Goal: Use online tool/utility: Utilize a website feature to perform a specific function

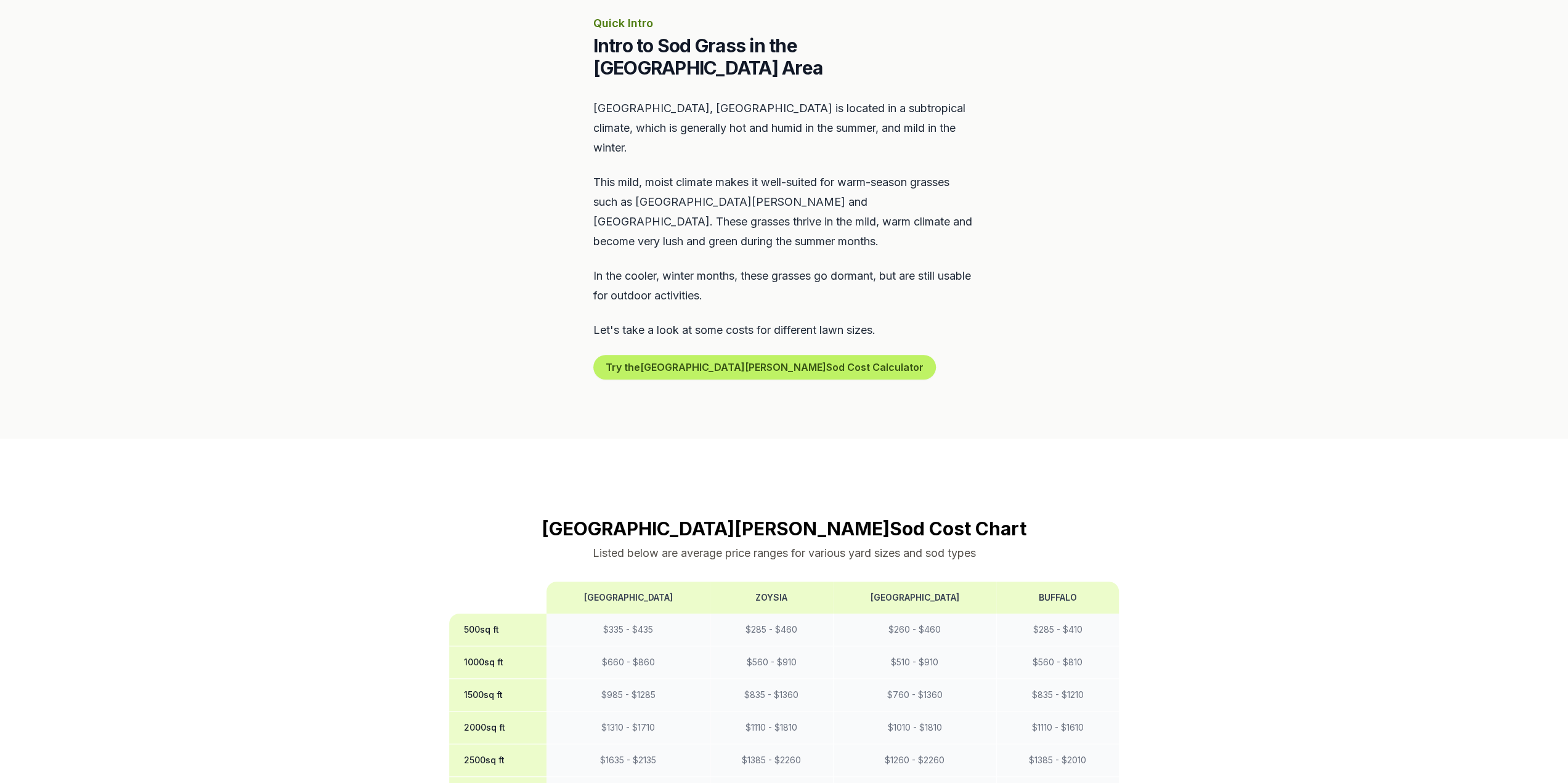
scroll to position [616, 0]
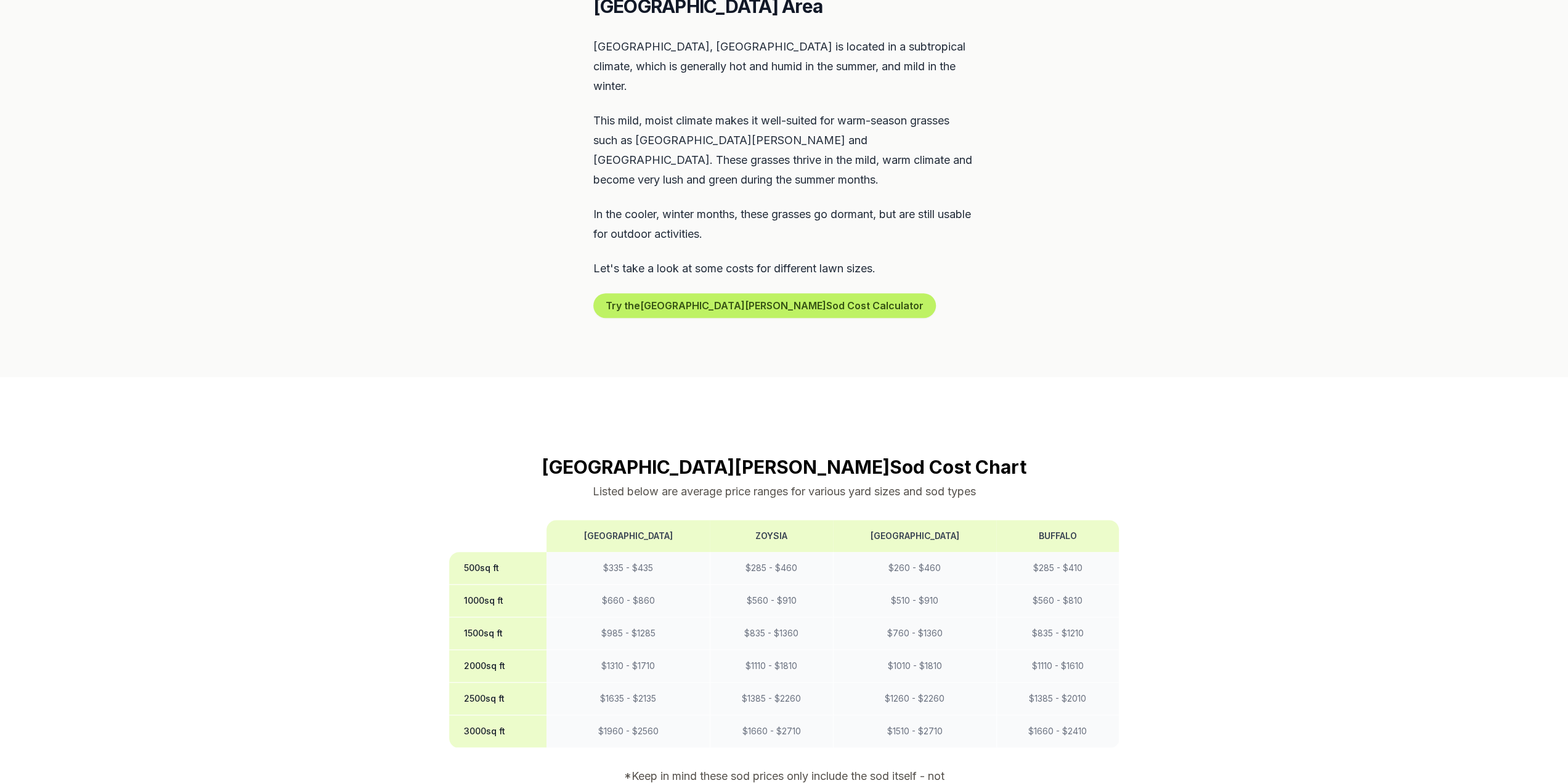
drag, startPoint x: 846, startPoint y: 410, endPoint x: 670, endPoint y: 509, distance: 201.9
click at [670, 520] on th "[GEOGRAPHIC_DATA]" at bounding box center [628, 536] width 163 height 32
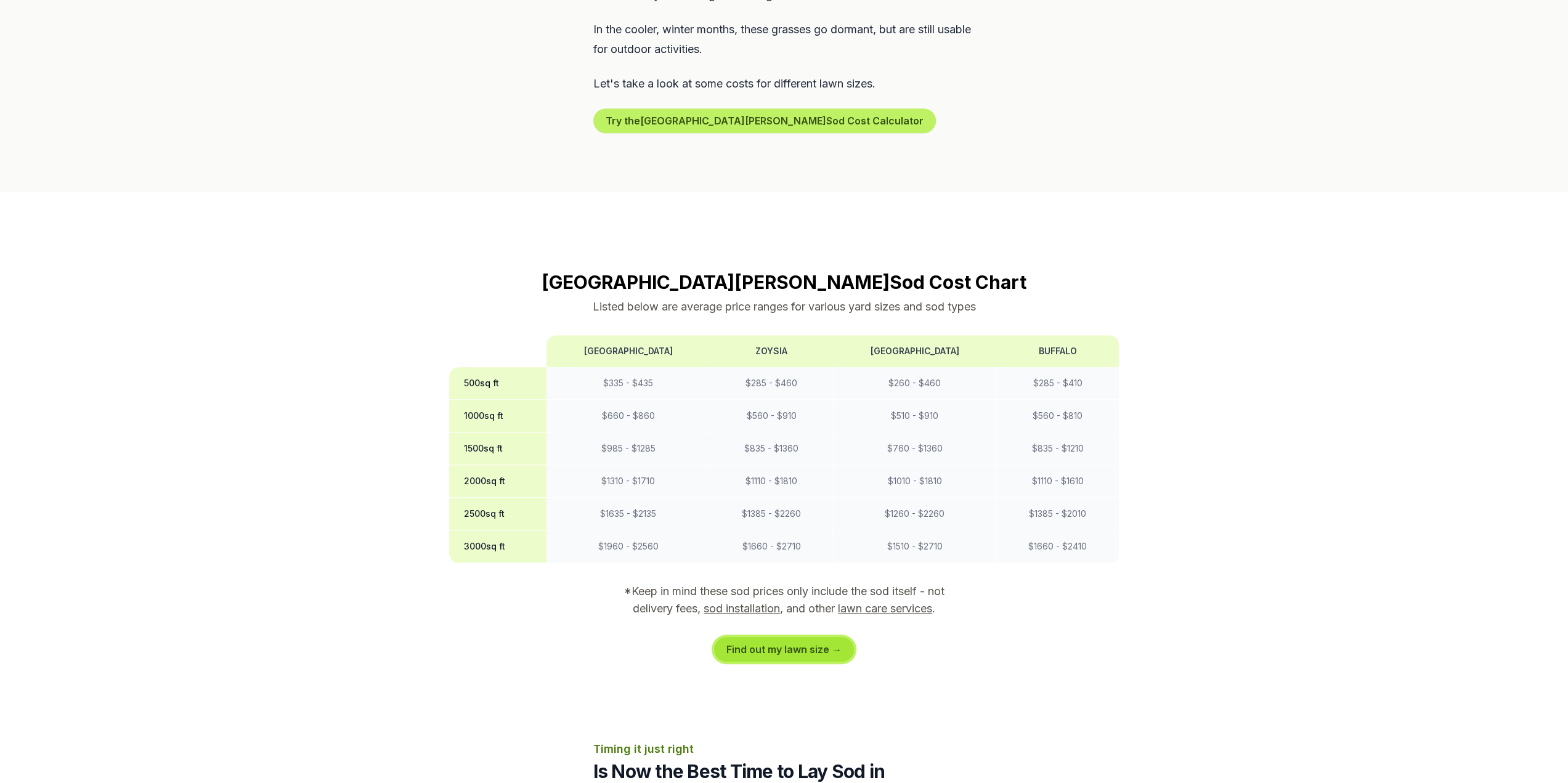
click at [782, 637] on link "Find out my lawn size →" at bounding box center [784, 649] width 140 height 24
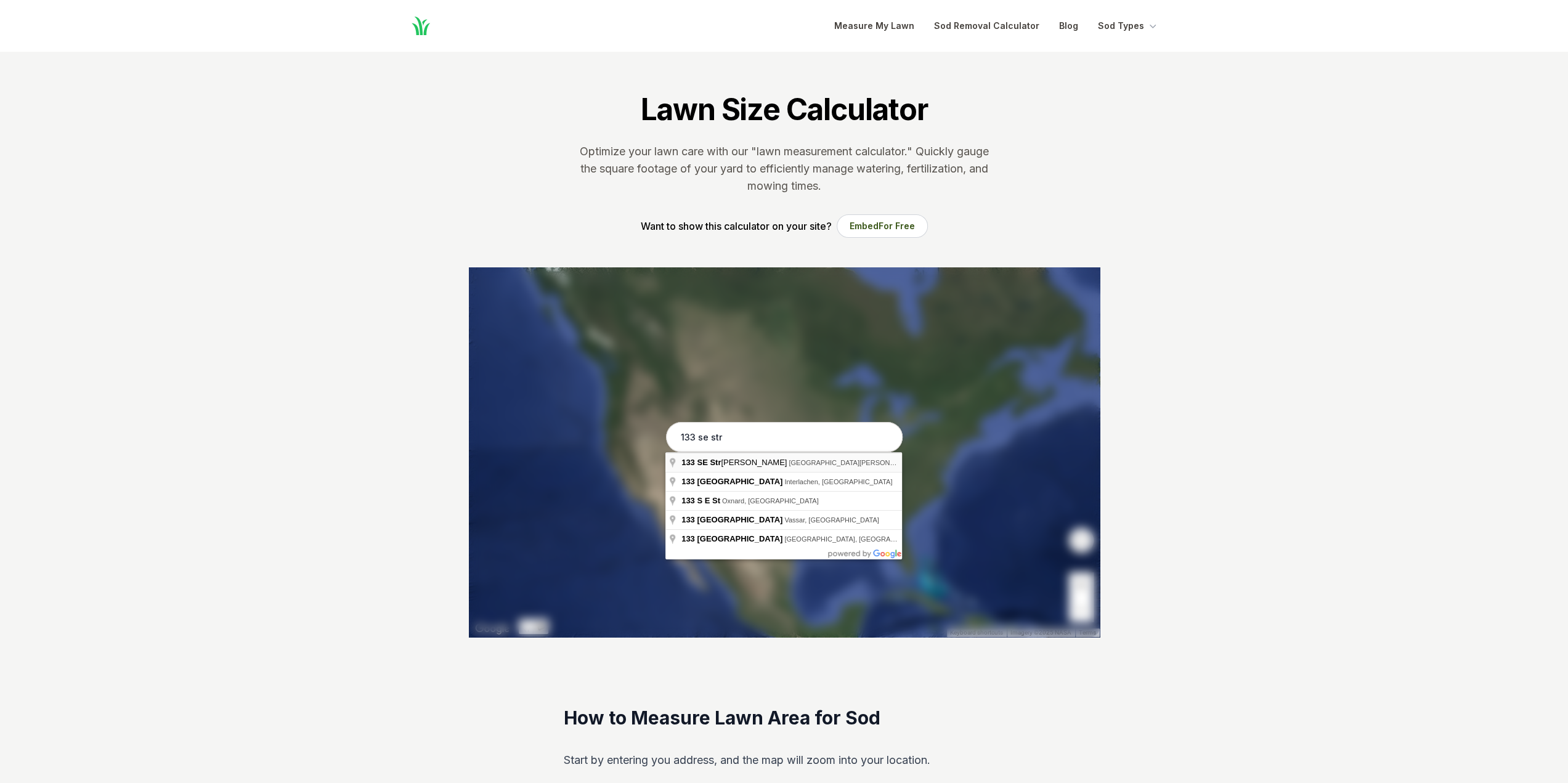
type input "[STREET_ADDRESS][PERSON_NAME]"
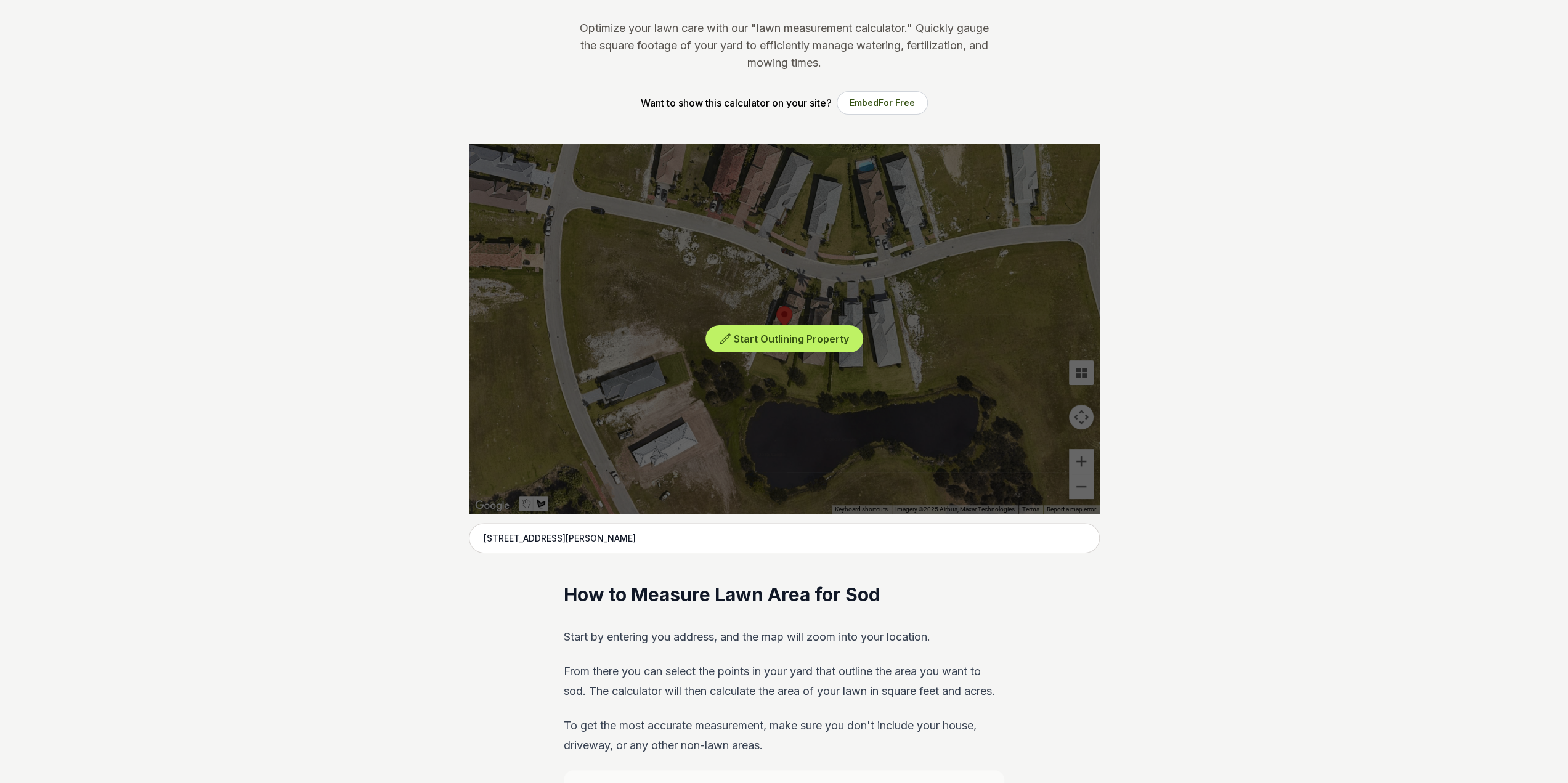
scroll to position [62, 0]
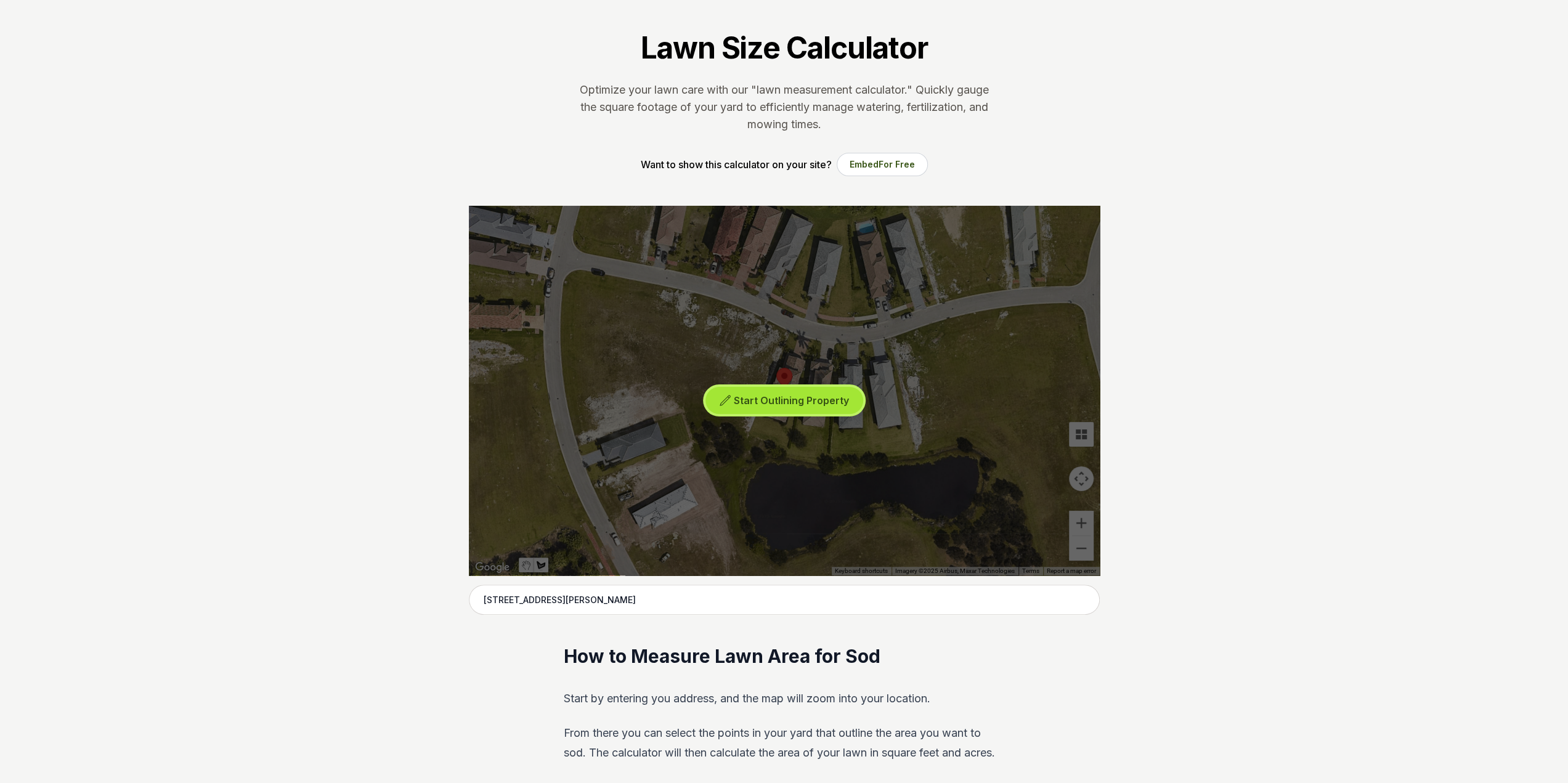
click at [781, 400] on span "Start Outlining Property" at bounding box center [791, 400] width 115 height 13
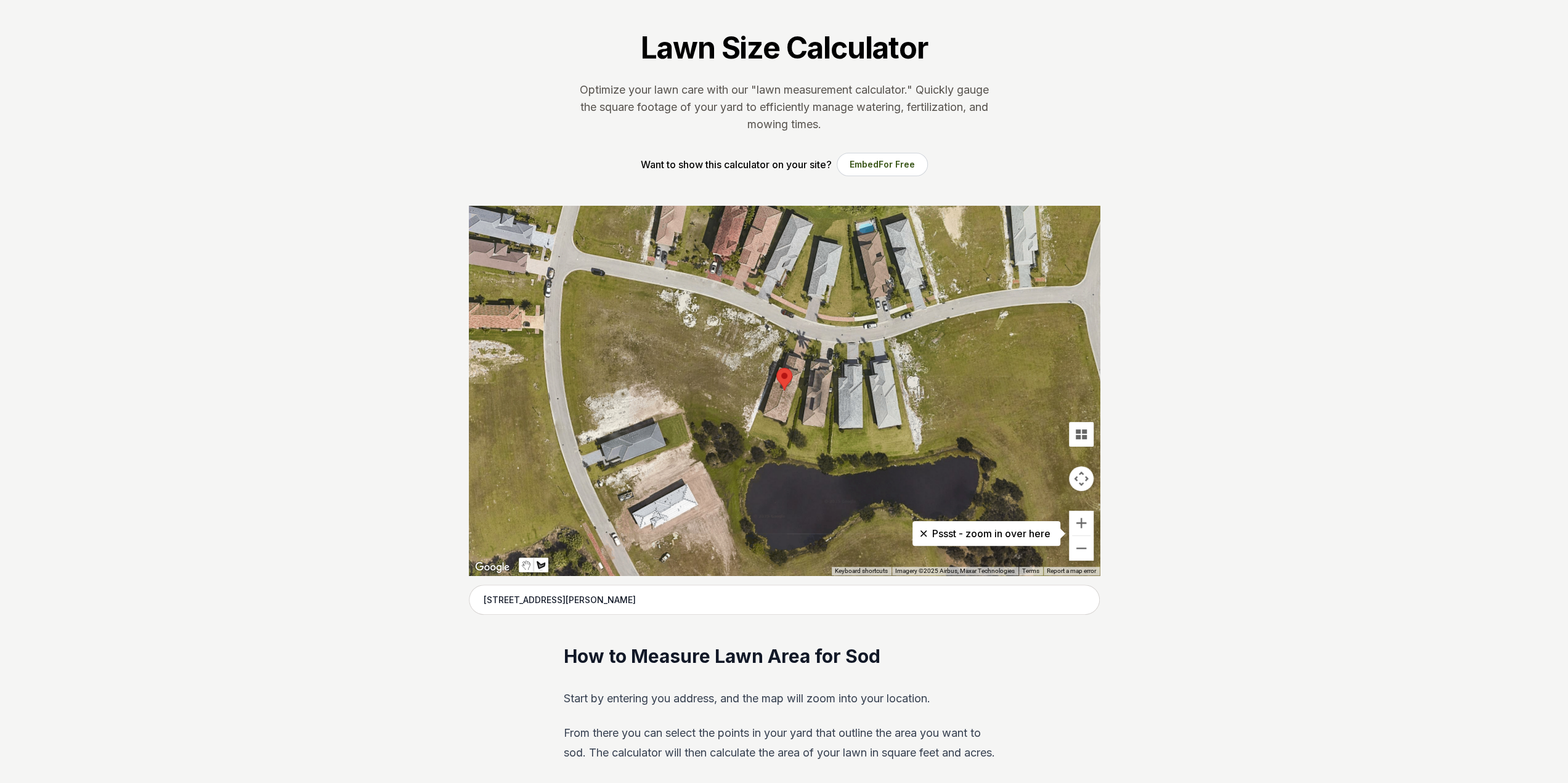
scroll to position [0, 0]
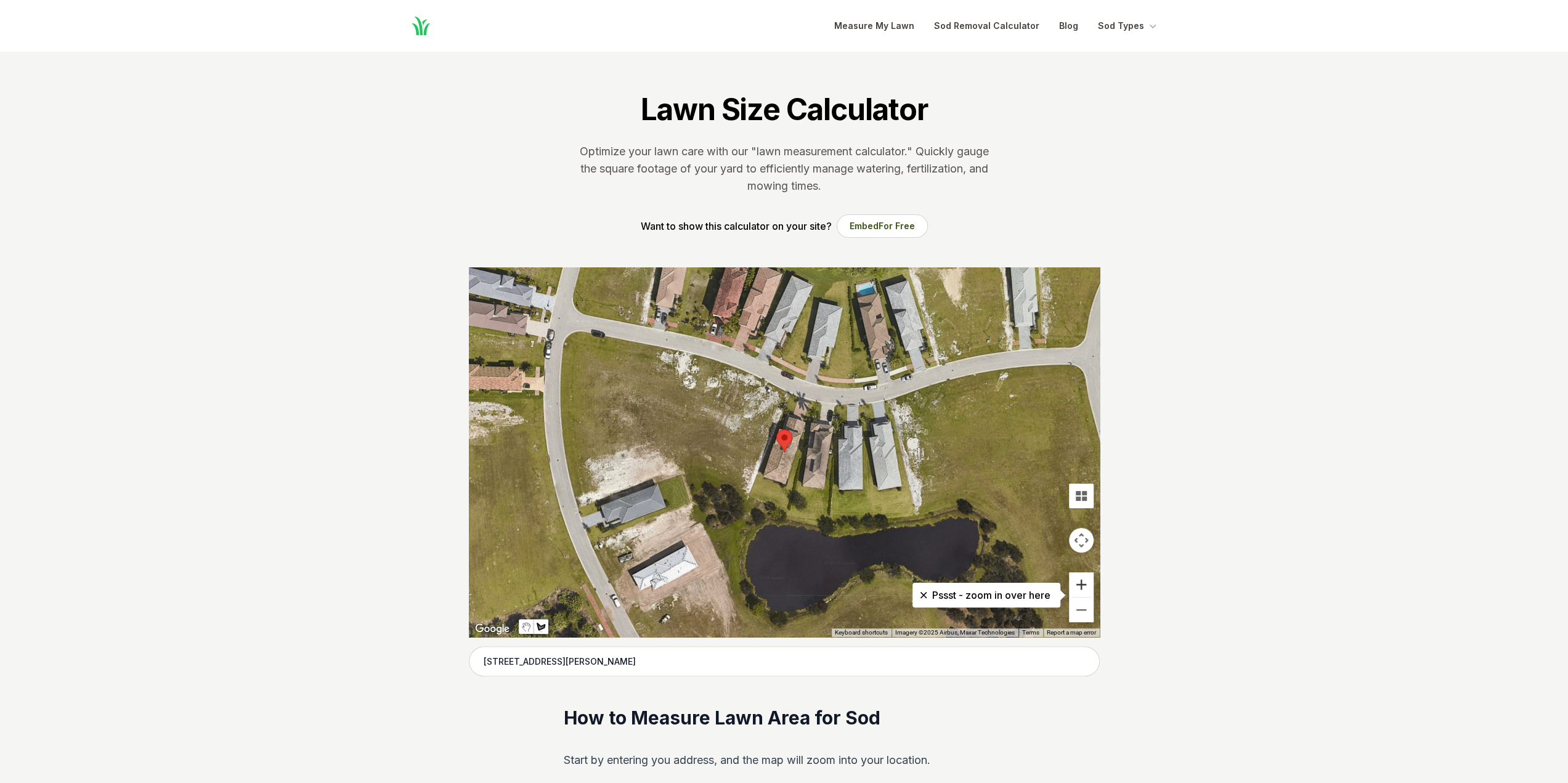
click at [1083, 585] on button "Zoom in" at bounding box center [1081, 584] width 24 height 24
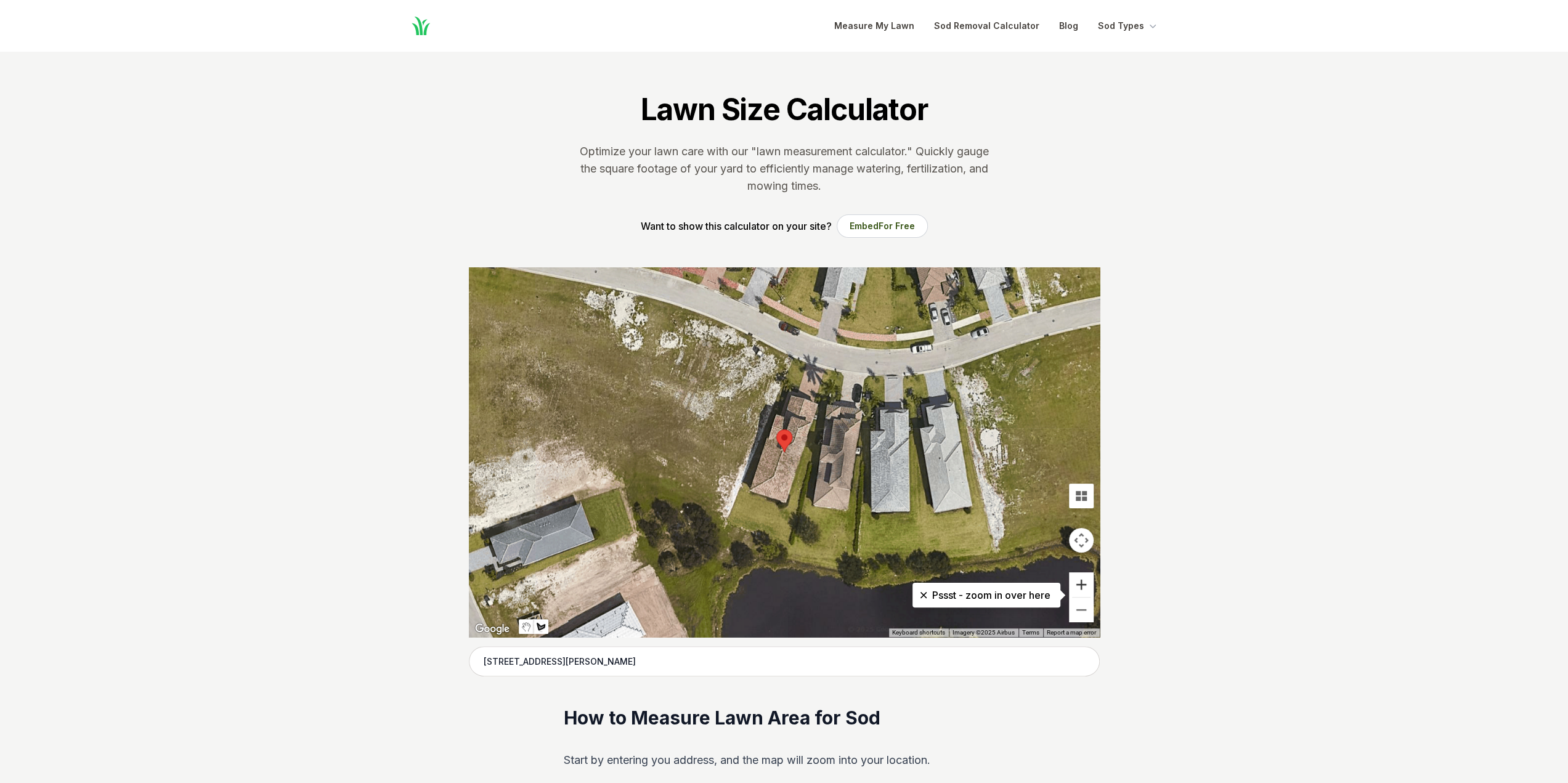
click at [1083, 585] on button "Zoom in" at bounding box center [1081, 584] width 24 height 24
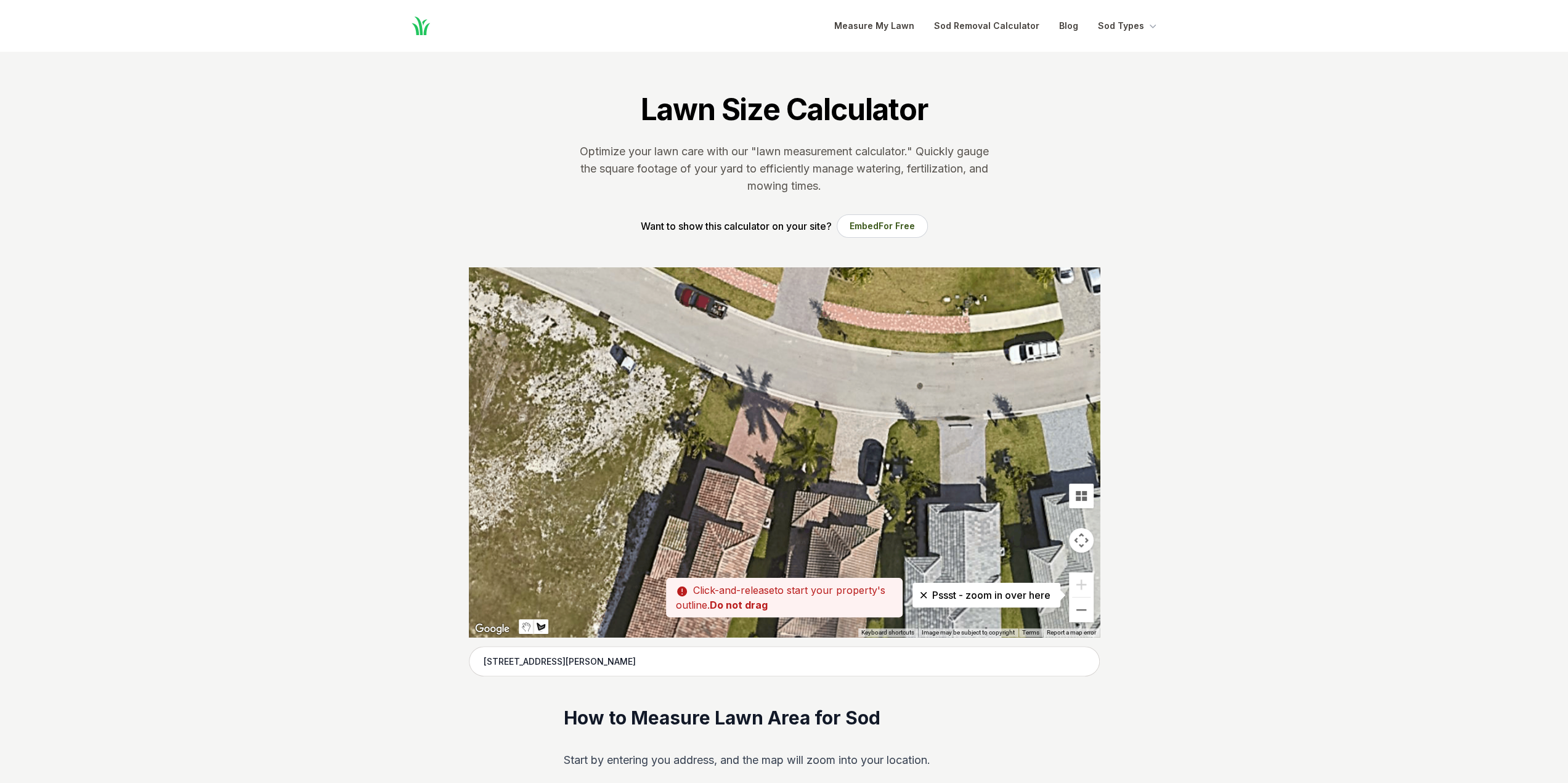
drag, startPoint x: 819, startPoint y: 392, endPoint x: 722, endPoint y: 551, distance: 186.3
click at [722, 551] on div at bounding box center [784, 452] width 631 height 369
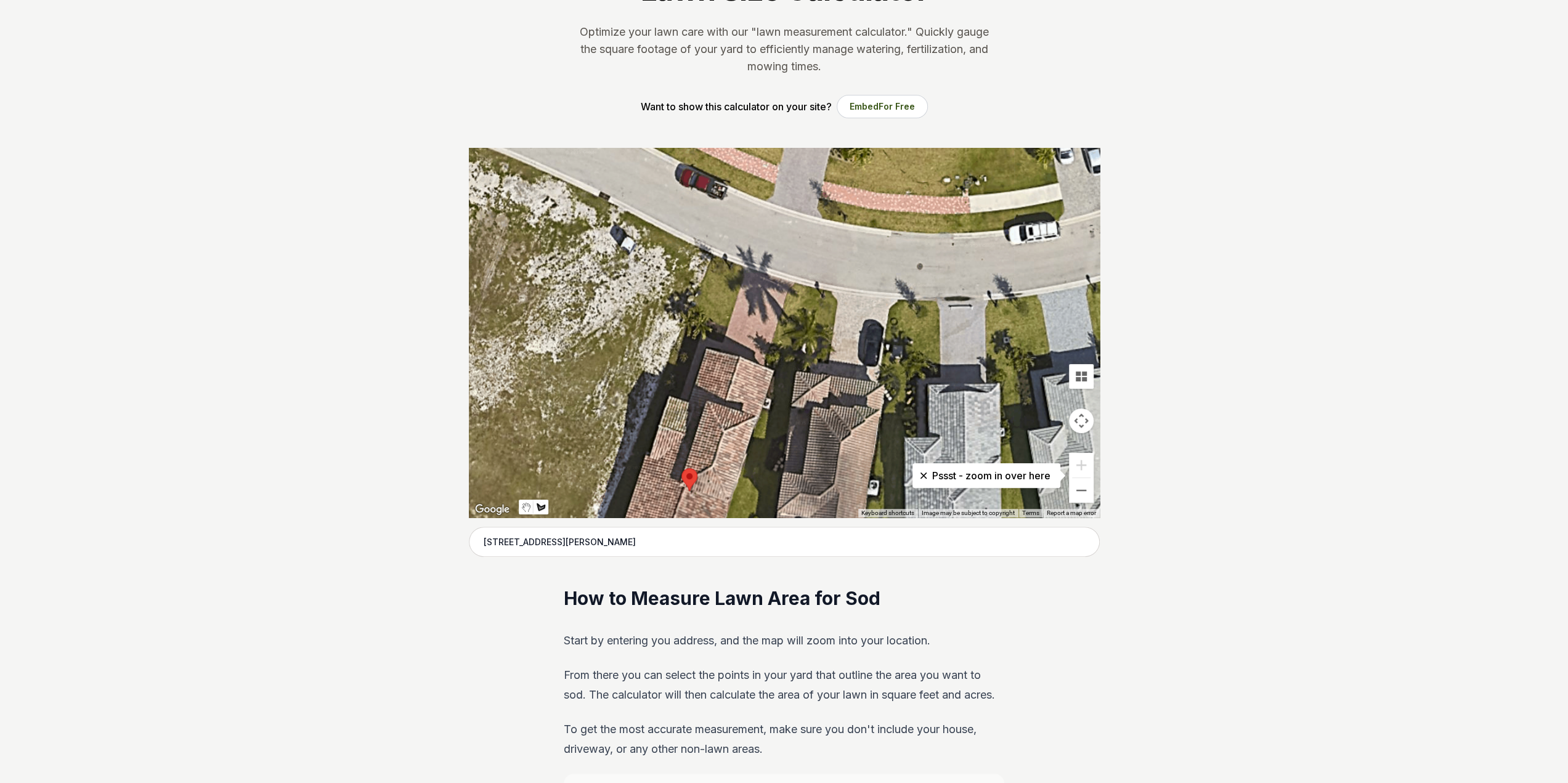
scroll to position [123, 0]
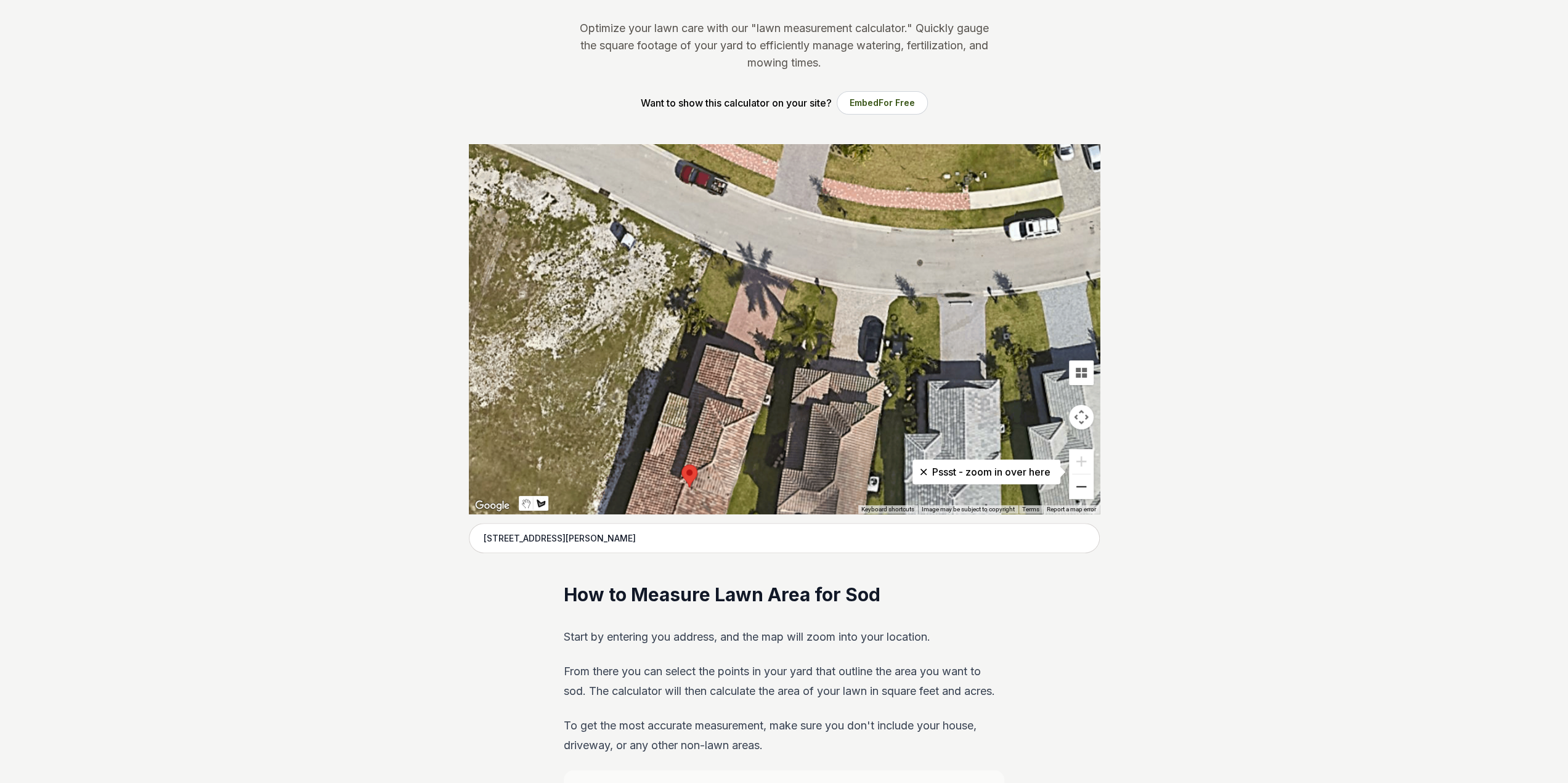
click at [1081, 485] on button "Zoom out" at bounding box center [1081, 486] width 24 height 24
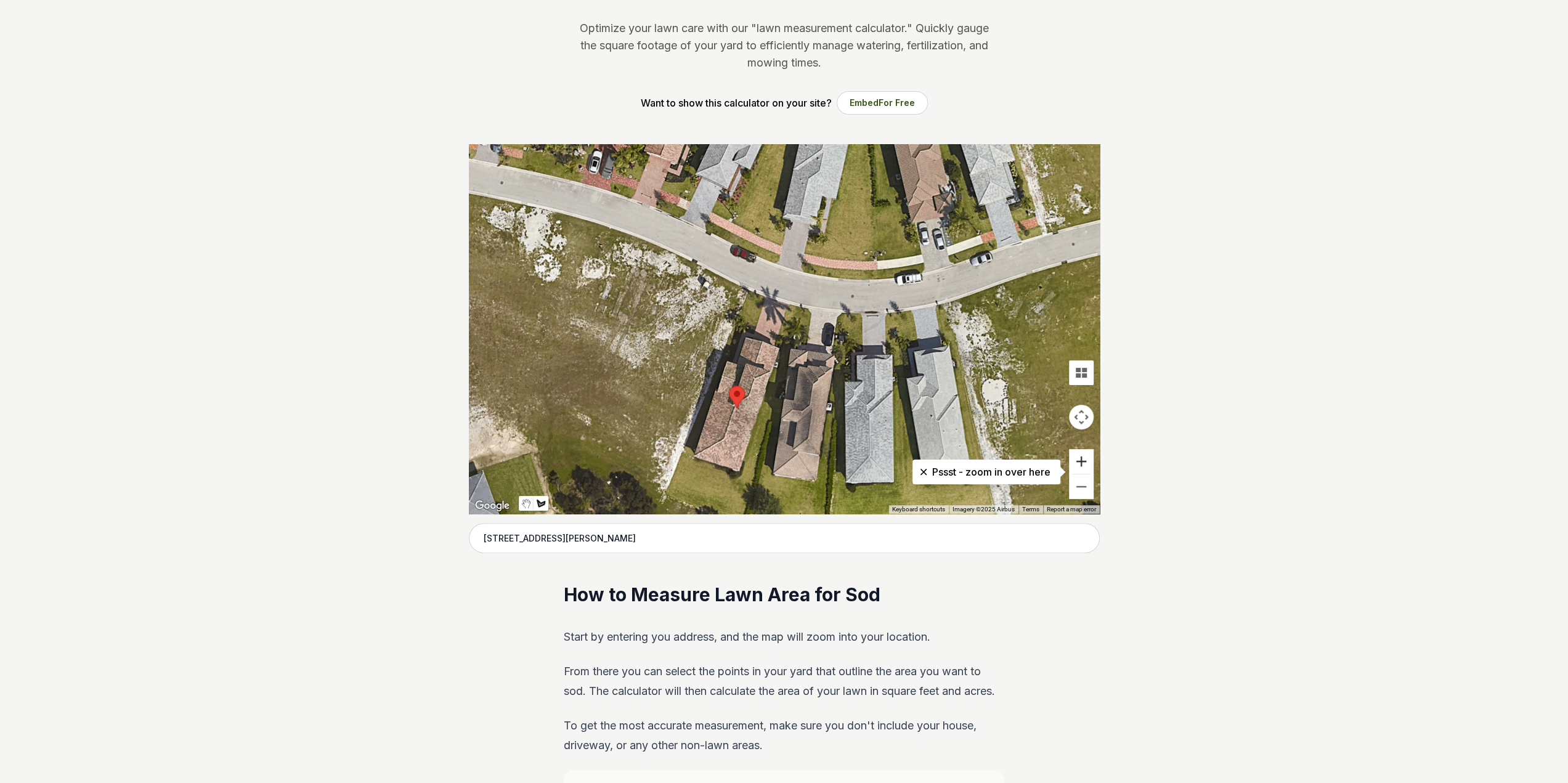
click at [1082, 461] on button "Zoom in" at bounding box center [1081, 461] width 24 height 24
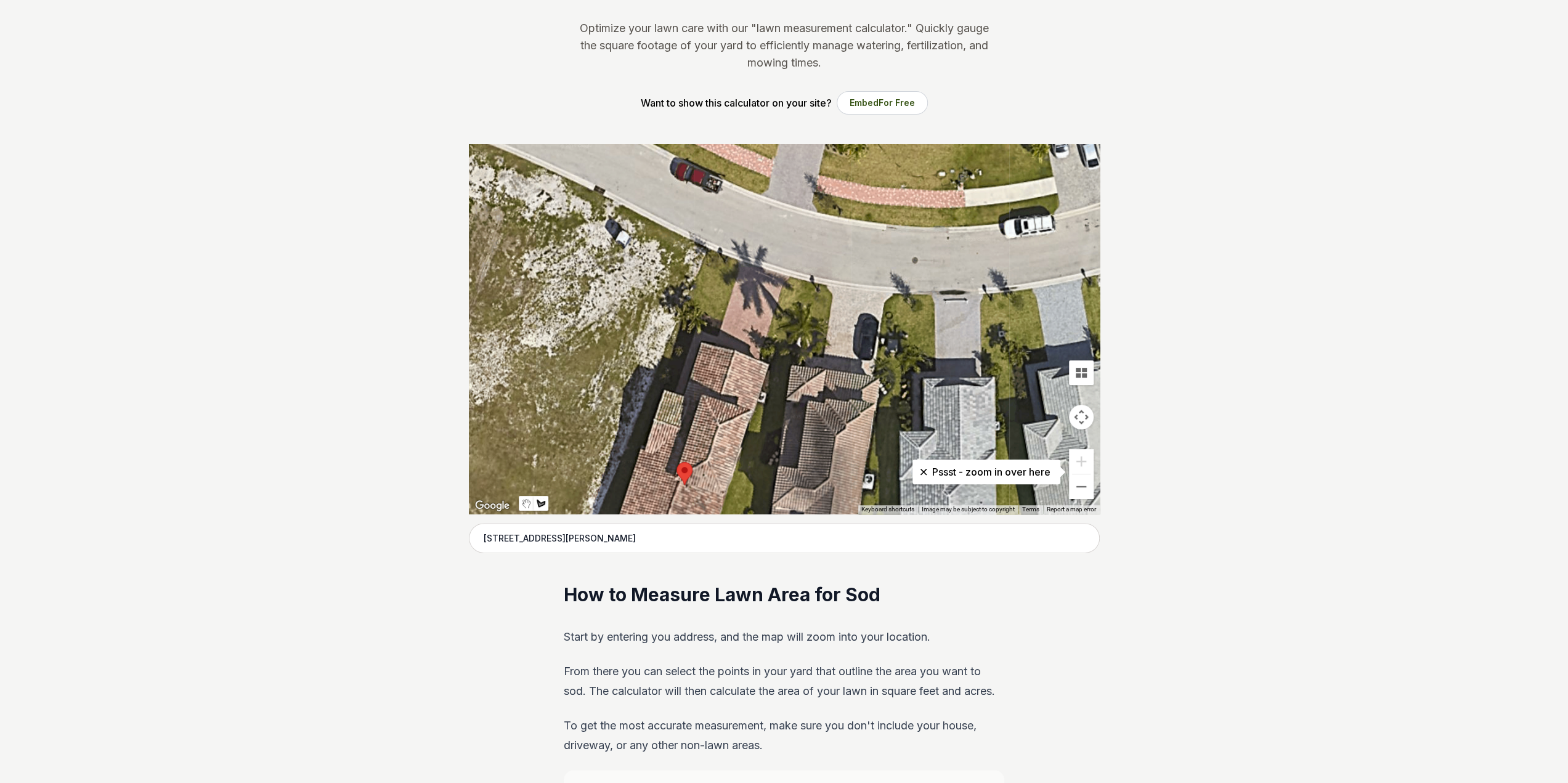
drag, startPoint x: 729, startPoint y: 322, endPoint x: 721, endPoint y: 319, distance: 8.5
click at [721, 319] on div at bounding box center [784, 329] width 631 height 369
click at [717, 316] on div at bounding box center [784, 329] width 631 height 369
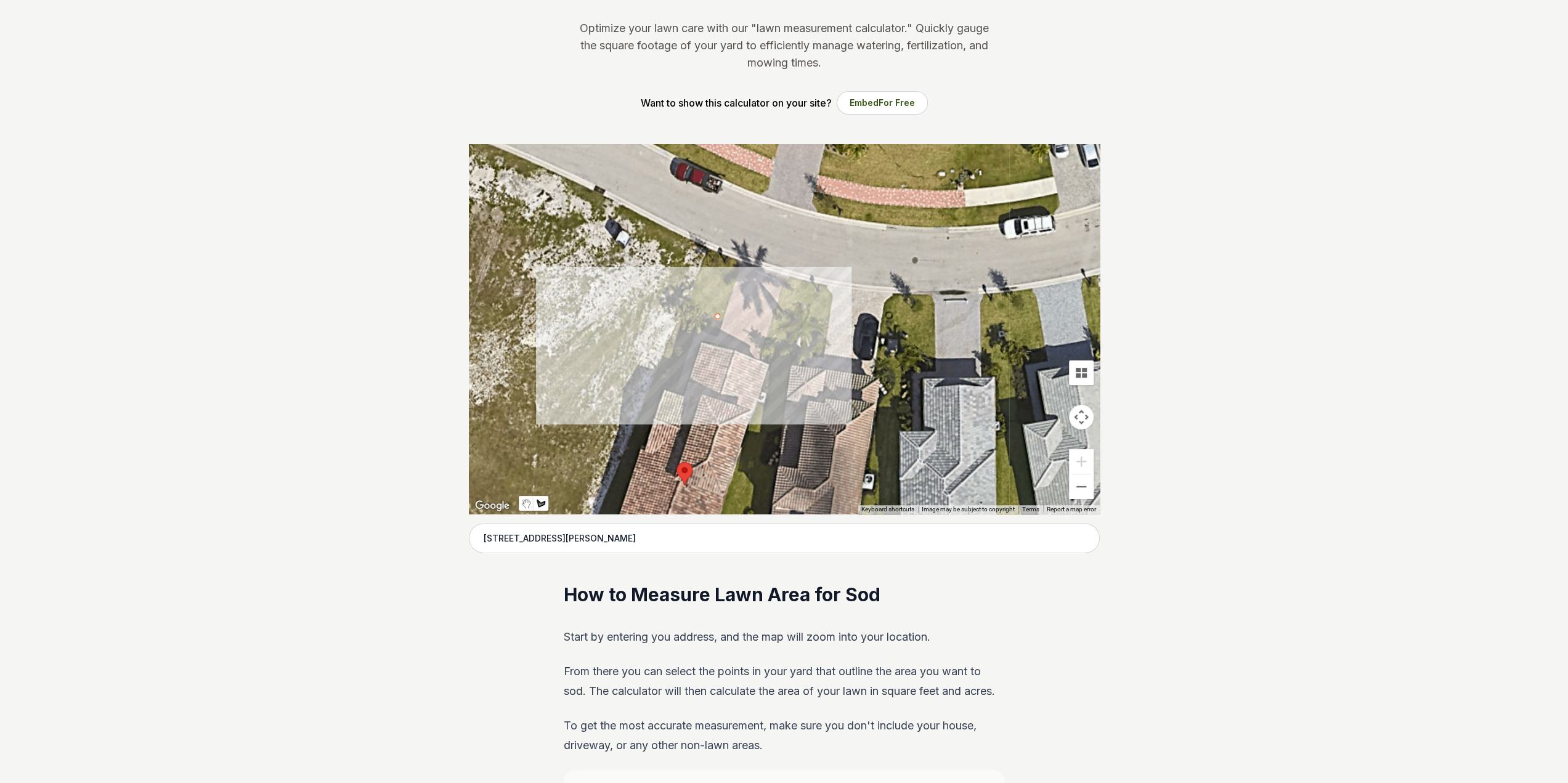
click at [684, 300] on div at bounding box center [784, 329] width 631 height 369
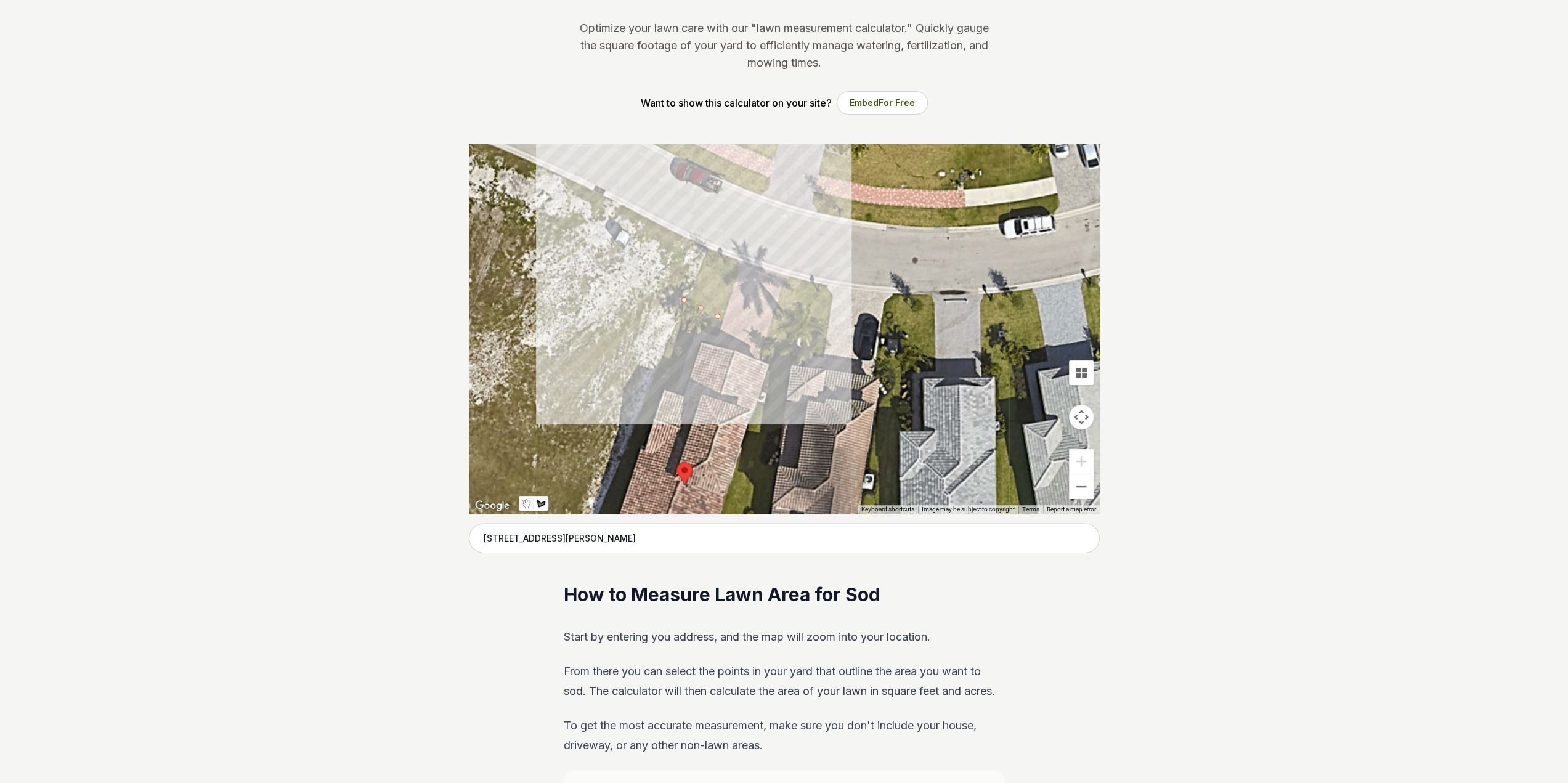
click at [710, 248] on div at bounding box center [784, 329] width 631 height 369
click at [742, 263] on div at bounding box center [784, 329] width 631 height 369
click at [723, 313] on div at bounding box center [784, 329] width 631 height 369
click at [719, 316] on div at bounding box center [784, 329] width 631 height 369
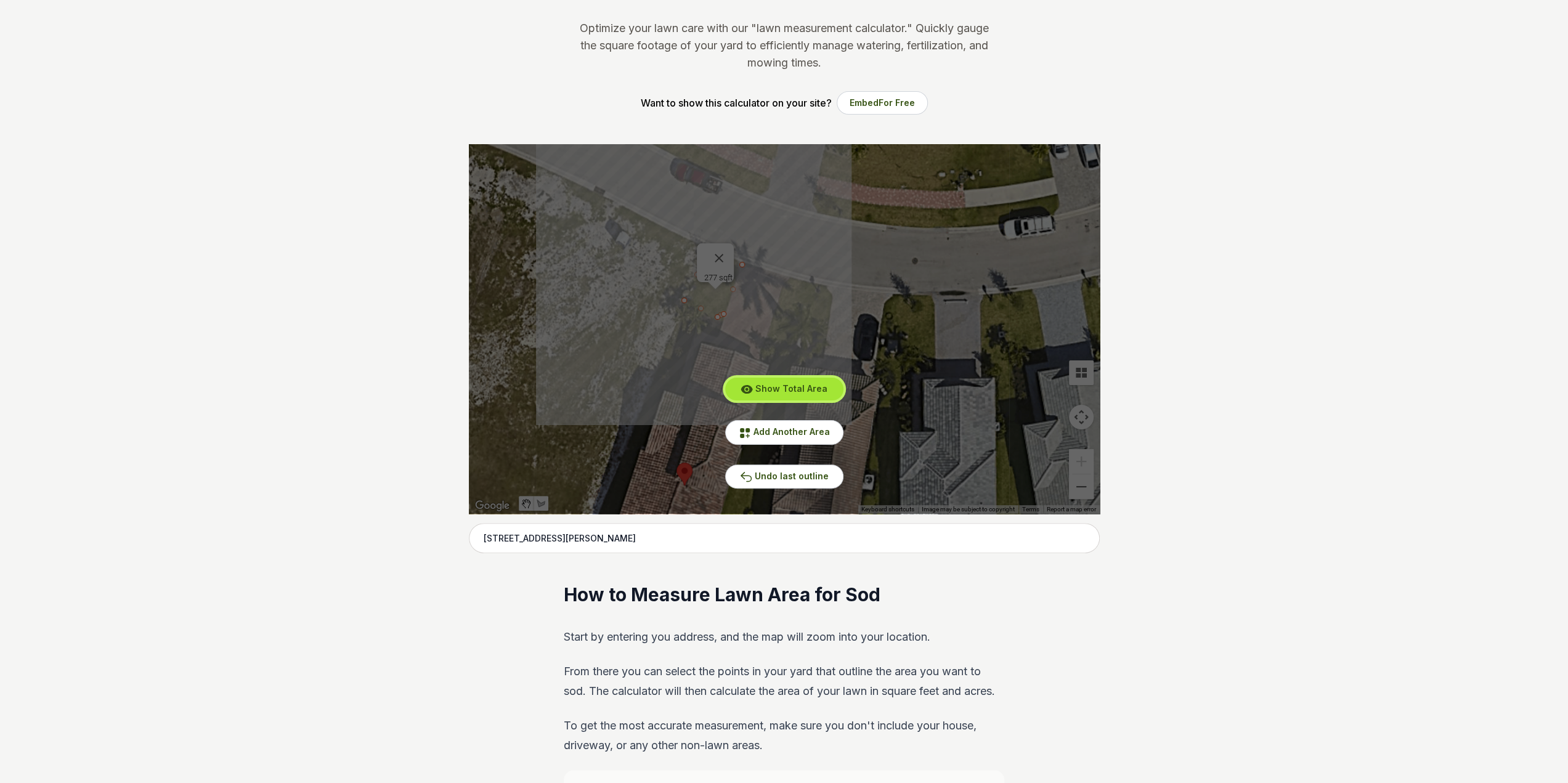
click at [789, 391] on span "Show Total Area" at bounding box center [791, 389] width 72 height 11
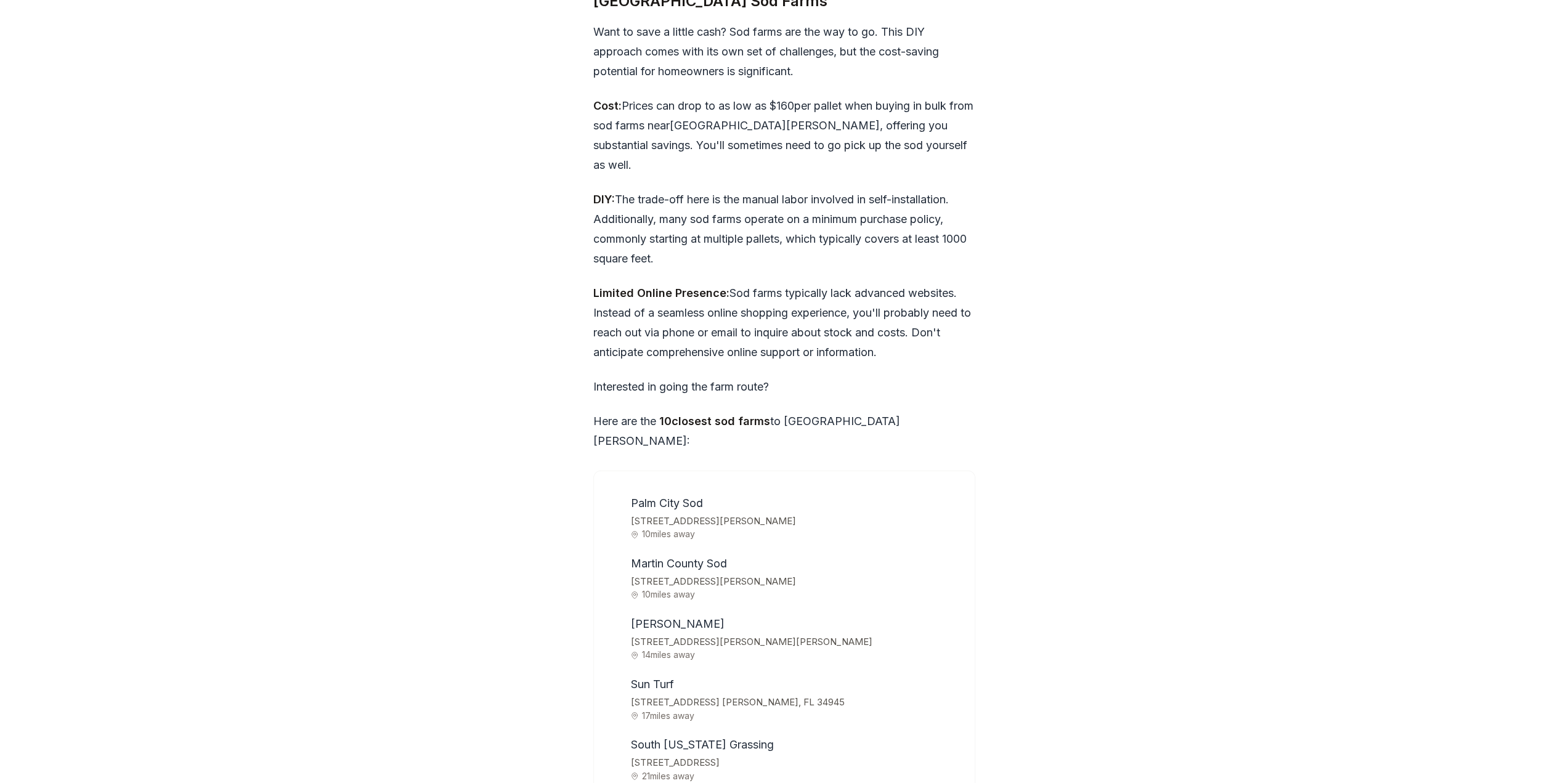
scroll to position [3635, 0]
